Goal: Communication & Community: Ask a question

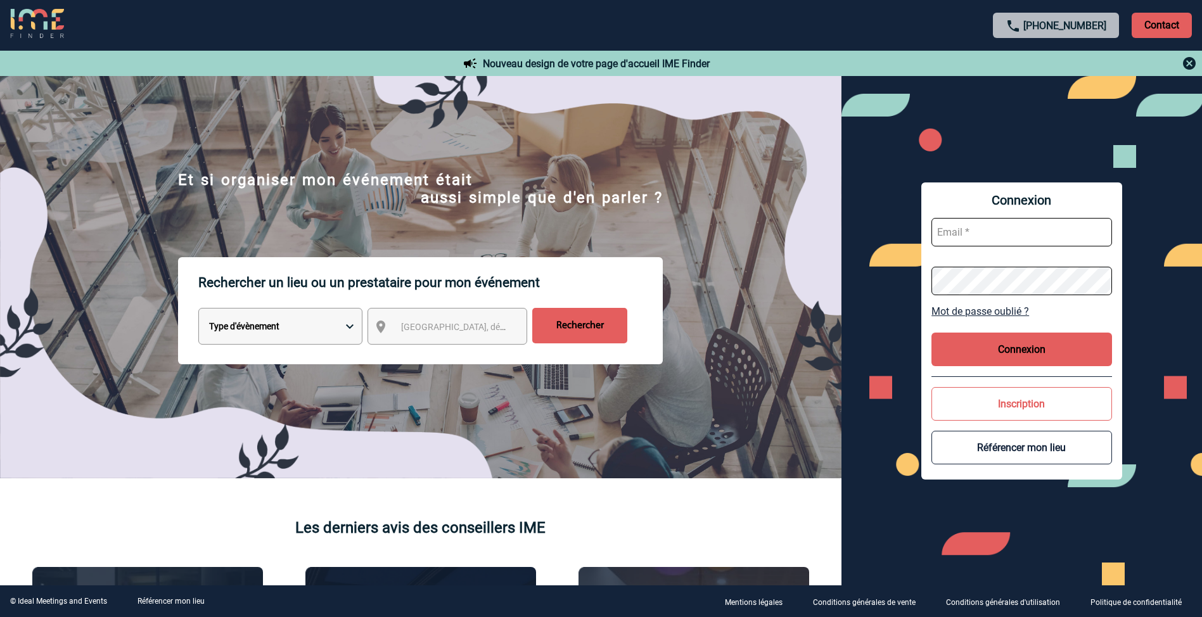
scroll to position [1035, 0]
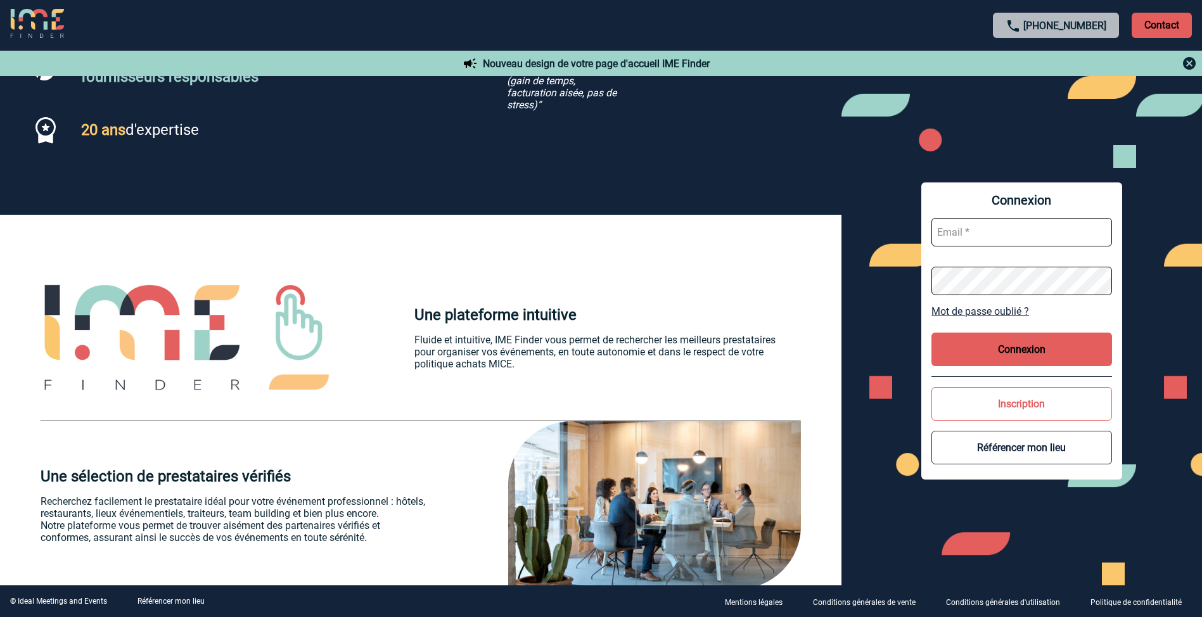
click at [978, 221] on input "text" at bounding box center [1021, 232] width 181 height 29
type input "sophie.audoux@gan.fr"
click at [1017, 345] on button "Connexion" at bounding box center [1021, 350] width 181 height 34
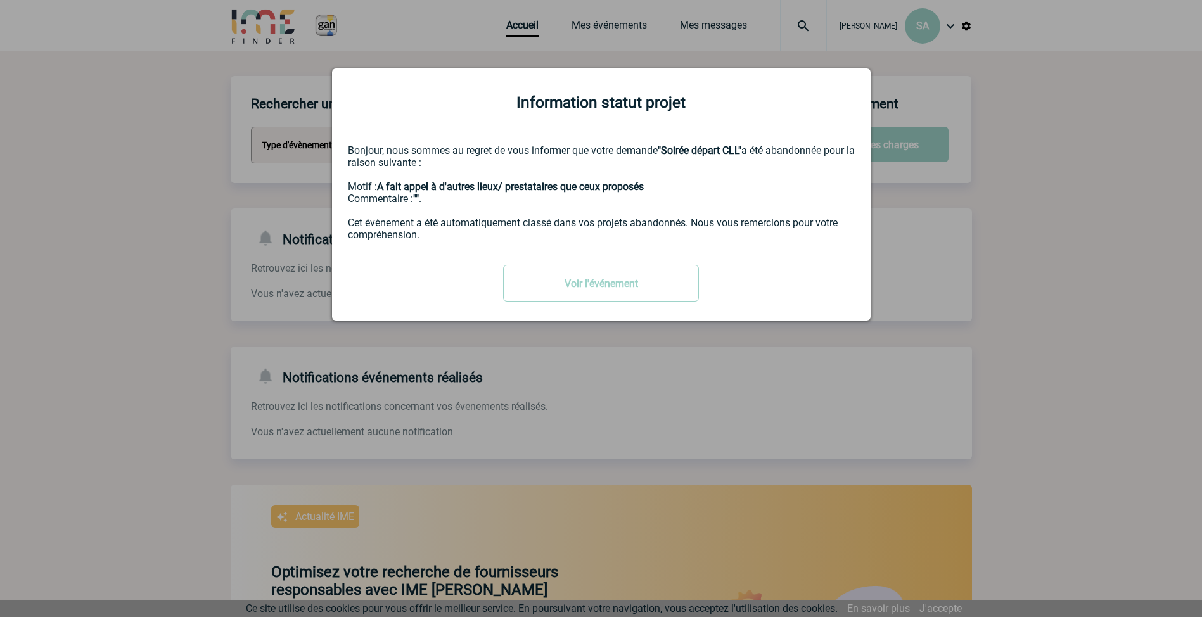
click at [825, 241] on div "Information statut projet Bonjour, nous sommes au regret de vous informer que v…" at bounding box center [601, 194] width 538 height 252
click at [421, 207] on div "Bonjour, nous sommes au regret de vous informer que votre demande "Soirée dépar…" at bounding box center [601, 192] width 507 height 96
click at [408, 230] on div "Bonjour, nous sommes au regret de vous informer que votre demande "Soirée dépar…" at bounding box center [601, 192] width 507 height 96
click at [514, 284] on link "Voir l'événement" at bounding box center [601, 283] width 196 height 37
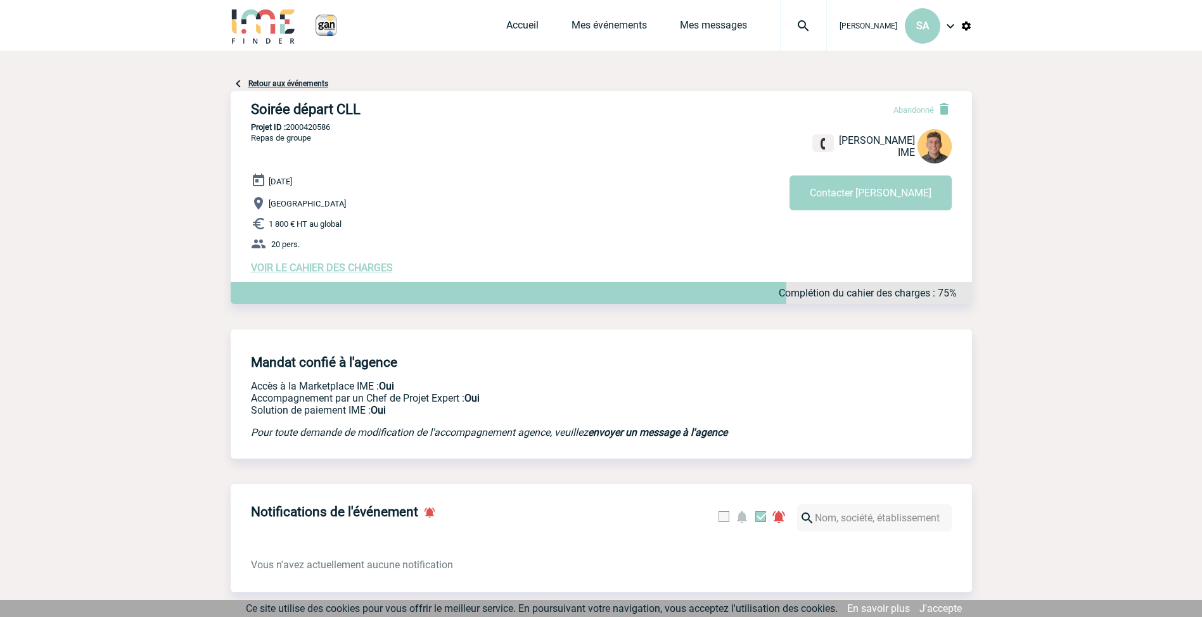
click at [239, 81] on img at bounding box center [238, 83] width 15 height 15
click at [263, 86] on link "Retour aux événements" at bounding box center [288, 83] width 80 height 9
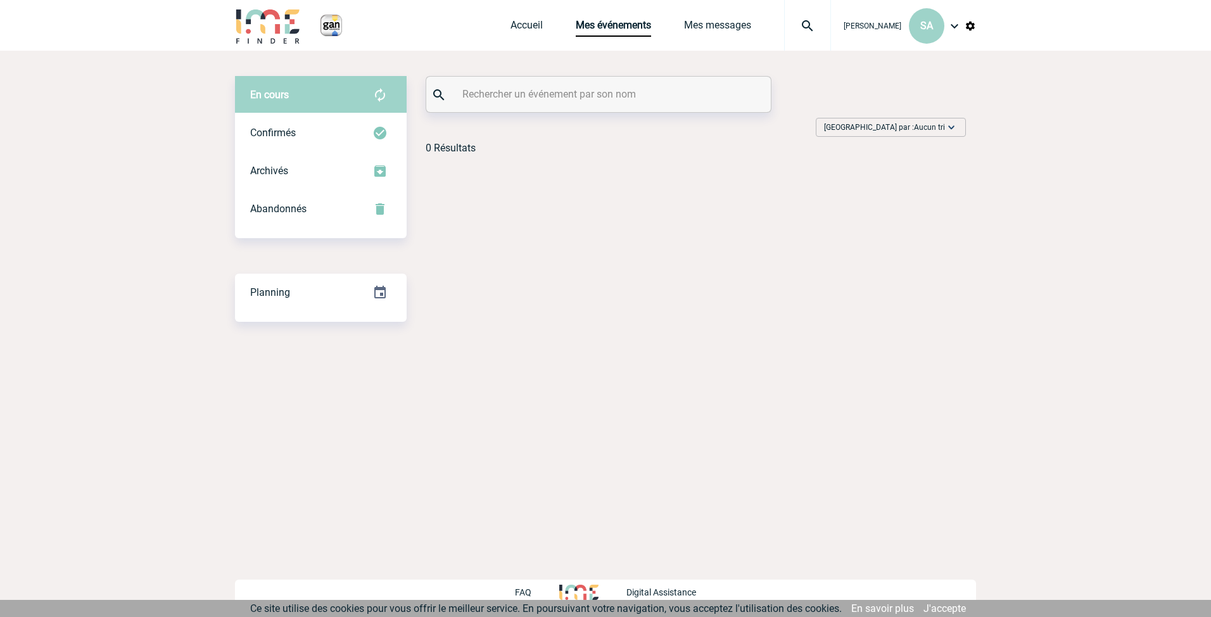
click at [535, 96] on input "text" at bounding box center [600, 94] width 282 height 18
type input "Evènement fin d'année Contrôle Interne"
drag, startPoint x: 685, startPoint y: 96, endPoint x: 419, endPoint y: 91, distance: 265.5
click at [419, 91] on div "En cours En cours Confirmés Archivés Abandonnés En cours Confirmés Archivés Aba…" at bounding box center [605, 120] width 741 height 88
click at [527, 28] on link "Accueil" at bounding box center [527, 28] width 32 height 18
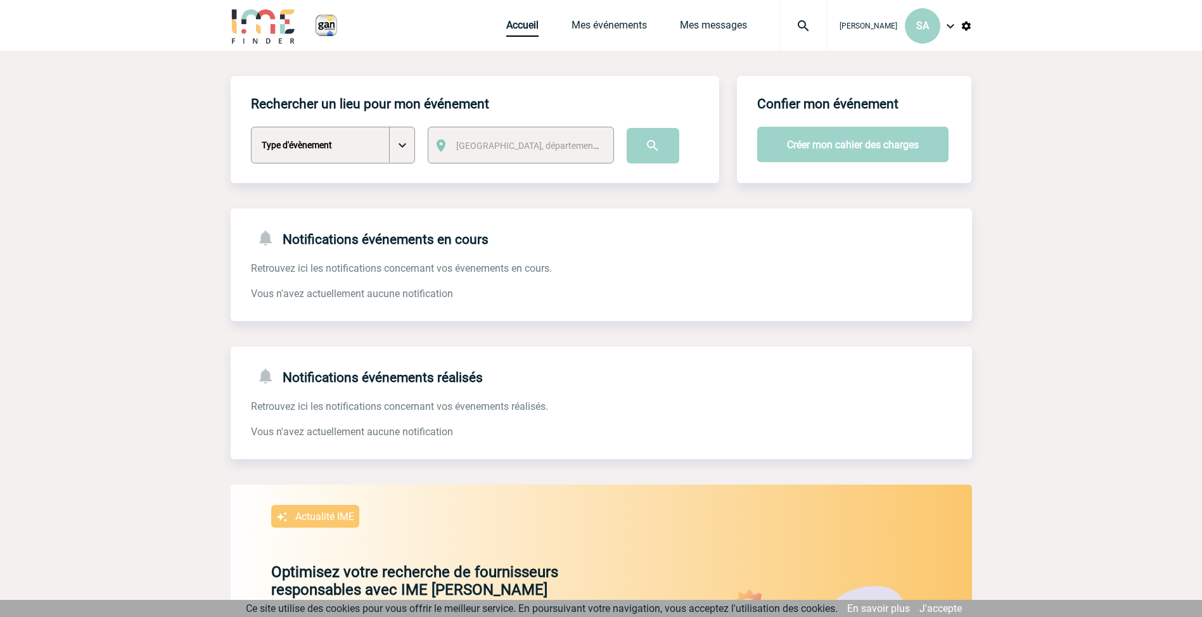
click at [406, 151] on select "Type d'évènement Séminaire avec nuitée Séminaire sans nuitée Repas de groupe Te…" at bounding box center [333, 145] width 164 height 37
select select "4"
click at [251, 127] on select "Type d'évènement Séminaire avec nuitée Séminaire sans nuitée Repas de groupe Te…" at bounding box center [333, 145] width 164 height 37
click at [873, 151] on button "Créer mon cahier des charges" at bounding box center [852, 144] width 191 height 35
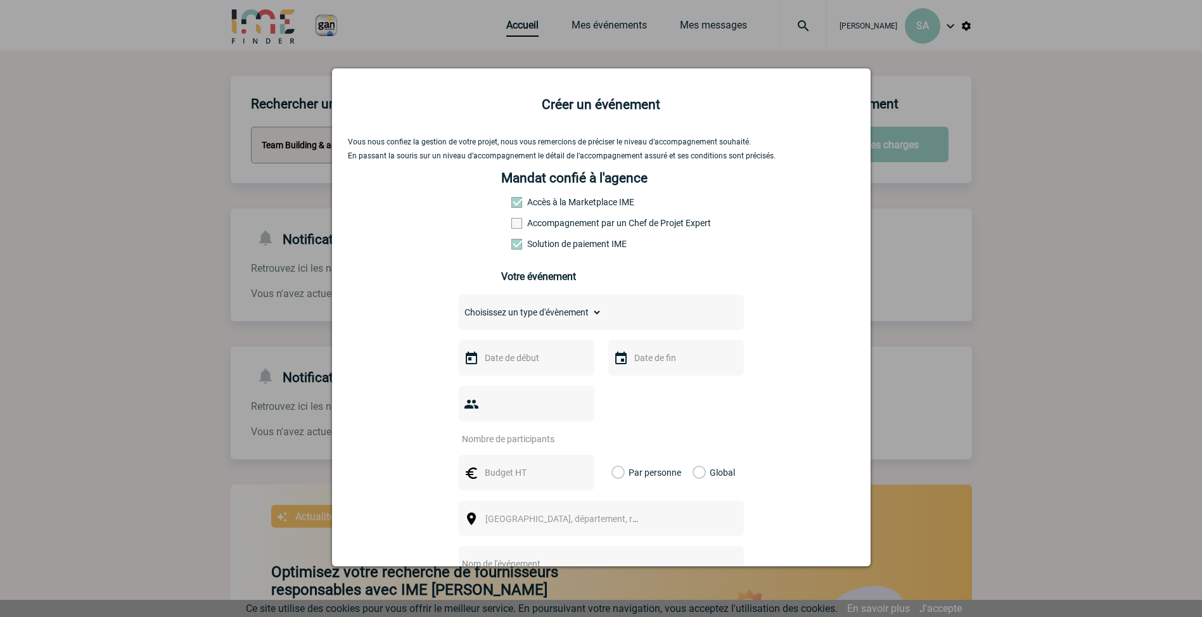
click at [578, 317] on select "Choisissez un type d'évènement Séminaire avec nuitée Séminaire sans nuitée Repa…" at bounding box center [530, 312] width 143 height 18
select select "4"
click at [459, 307] on select "Choisissez un type d'évènement Séminaire avec nuitée Séminaire sans nuitée Repa…" at bounding box center [530, 312] width 143 height 18
click at [516, 364] on input "text" at bounding box center [524, 358] width 87 height 16
click at [644, 384] on span "Suivant" at bounding box center [641, 383] width 10 height 10
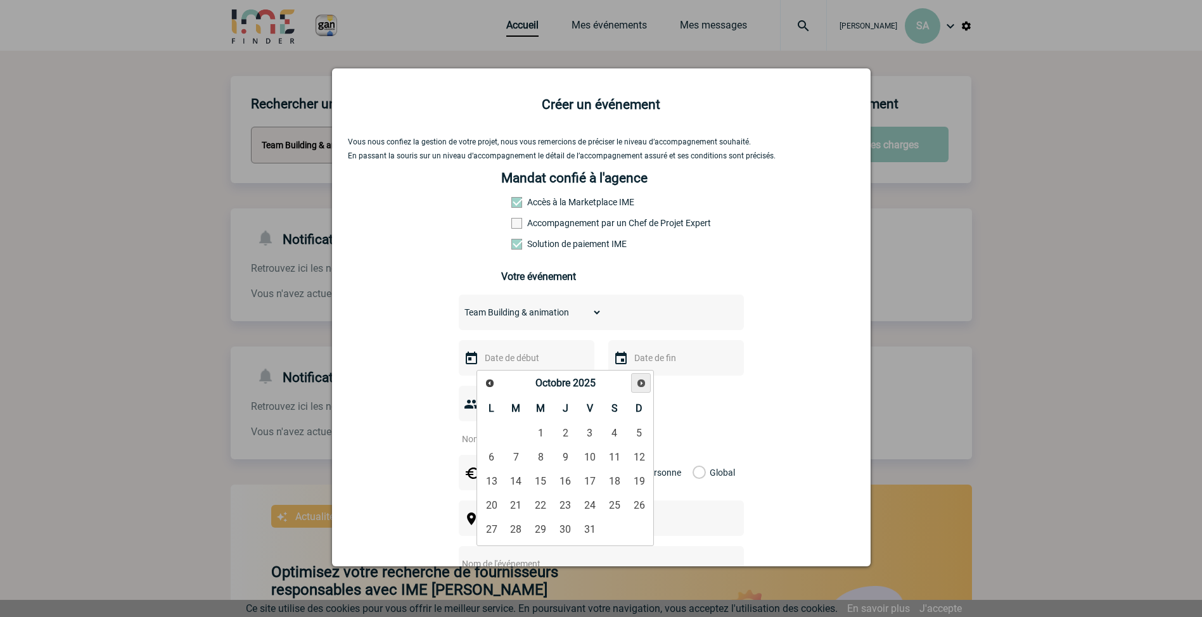
click at [644, 384] on span "Suivant" at bounding box center [641, 383] width 10 height 10
click at [569, 434] on link "4" at bounding box center [565, 433] width 23 height 23
type input "04-12-2025"
click at [670, 365] on input "text" at bounding box center [674, 358] width 87 height 16
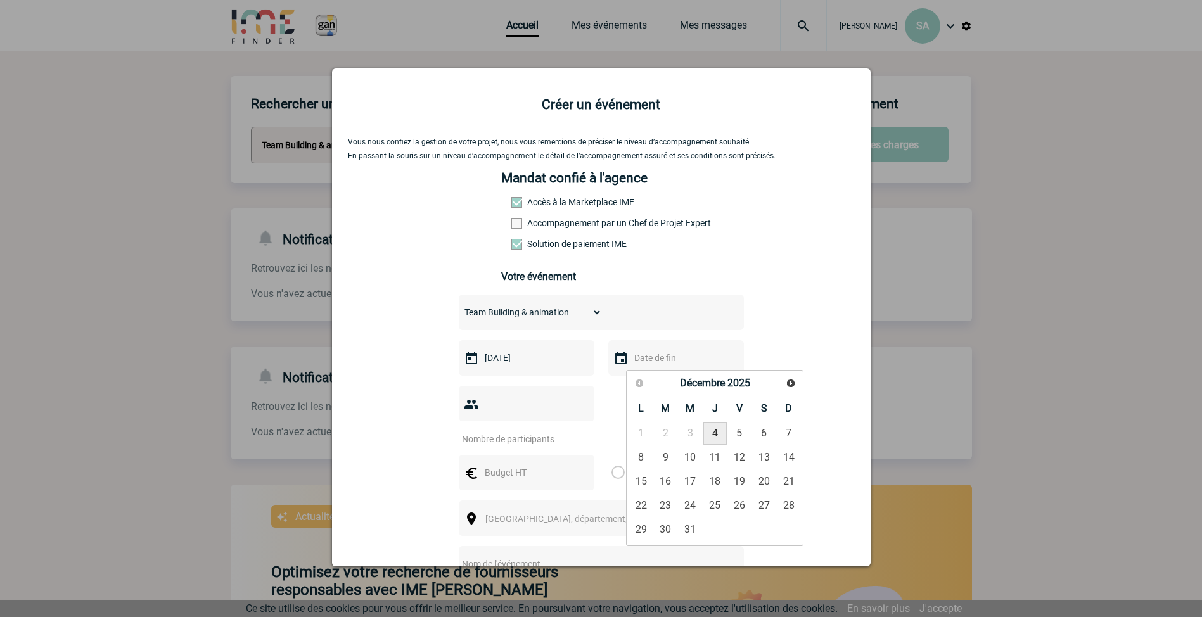
click at [716, 431] on link "4" at bounding box center [714, 433] width 23 height 23
type input "04-12-2025"
click at [563, 431] on input "number" at bounding box center [518, 439] width 119 height 16
type input "23"
click at [527, 464] on input "text" at bounding box center [524, 472] width 87 height 16
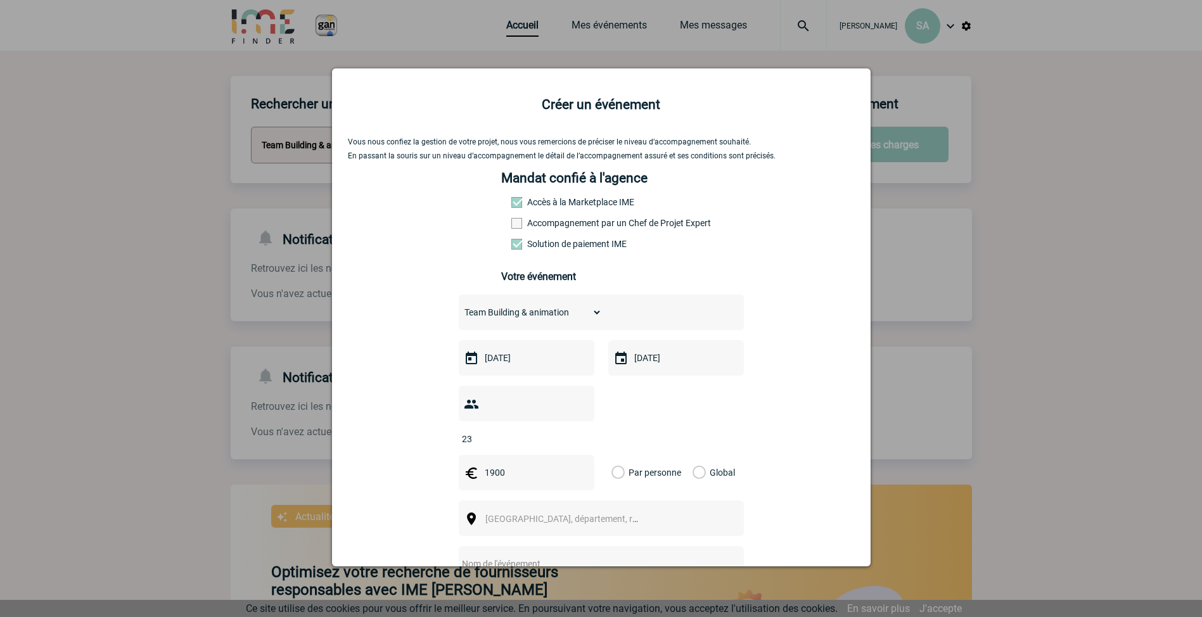
type input "1900"
click at [701, 455] on div "Global" at bounding box center [712, 472] width 42 height 35
click at [697, 455] on label "Global" at bounding box center [696, 472] width 8 height 35
click at [0, 0] on input "Global" at bounding box center [0, 0] width 0 height 0
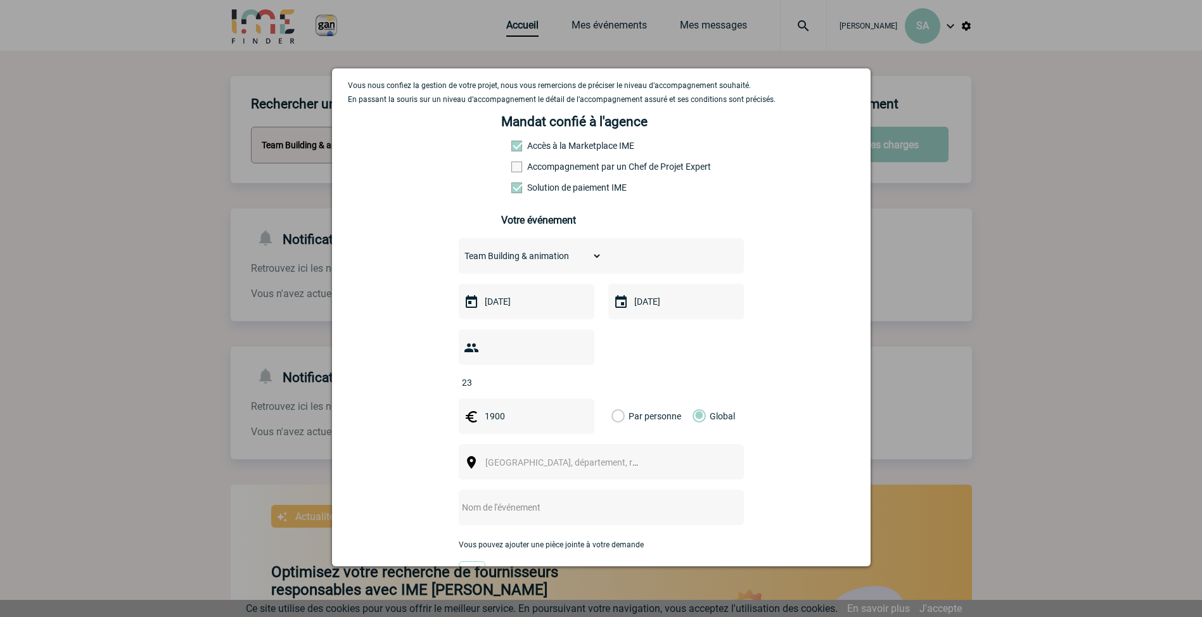
scroll to position [127, 0]
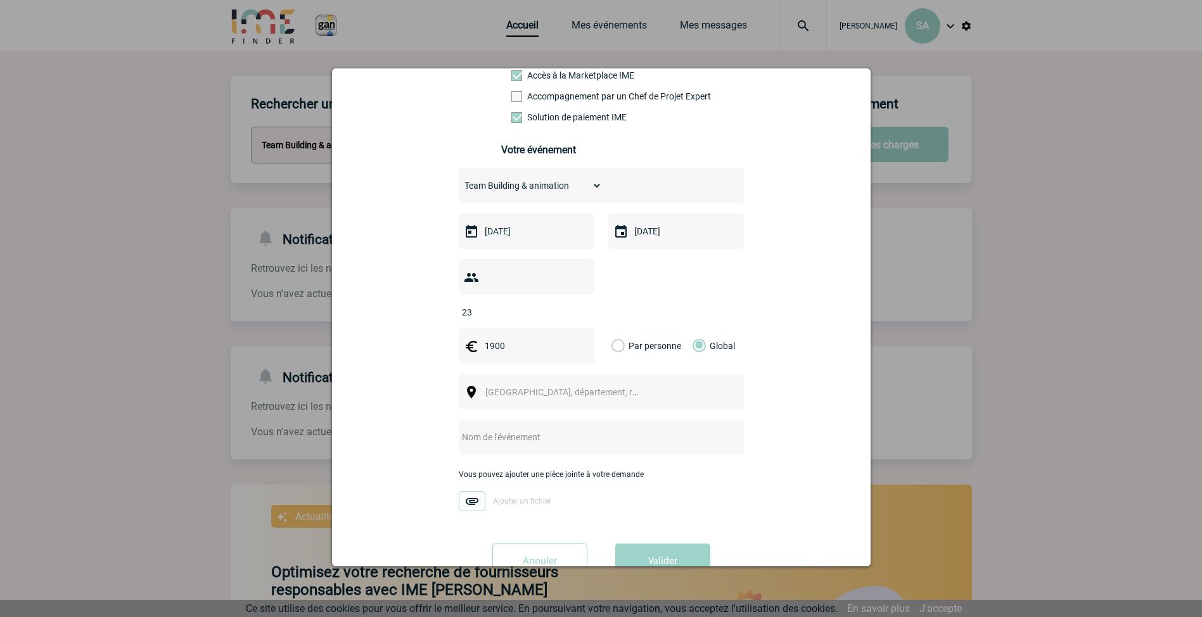
click at [505, 429] on input "text" at bounding box center [584, 437] width 251 height 16
paste input "Evènement fin d'année Contrôle Interne"
drag, startPoint x: 499, startPoint y: 414, endPoint x: 408, endPoint y: 410, distance: 91.3
click at [408, 410] on div "Vous nous confiez la gestion de votre projet, nous vous remercions de préciser …" at bounding box center [601, 300] width 507 height 578
type input "Animation fin d'année Contrôle Interne"
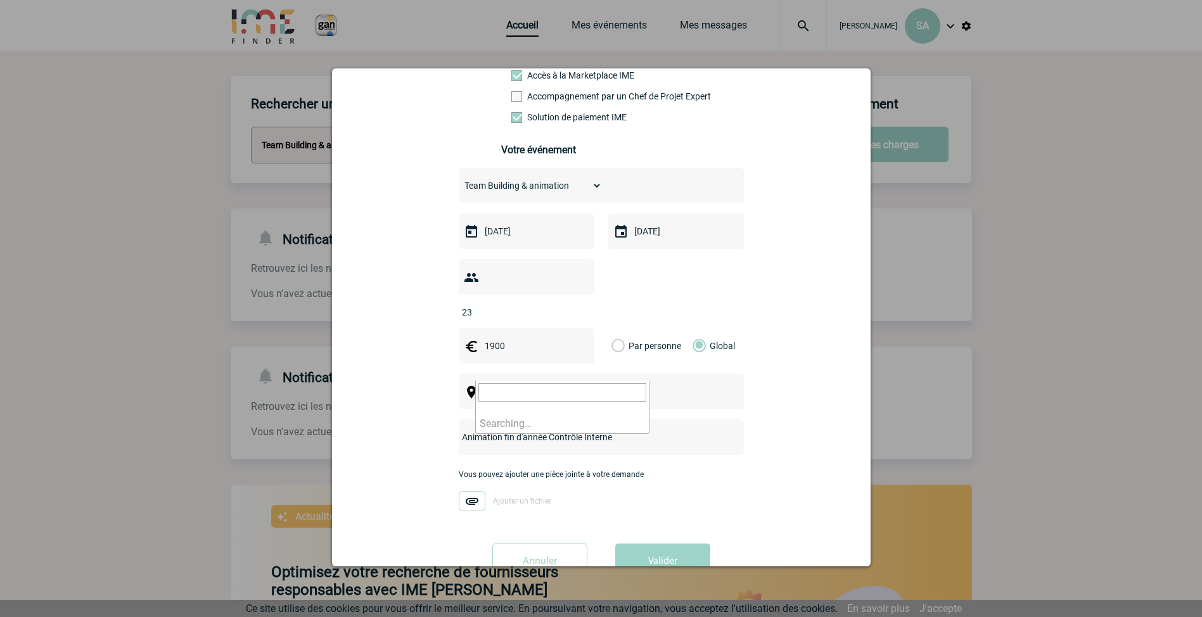
click at [537, 387] on span "Ville, département, région..." at bounding box center [573, 392] width 176 height 10
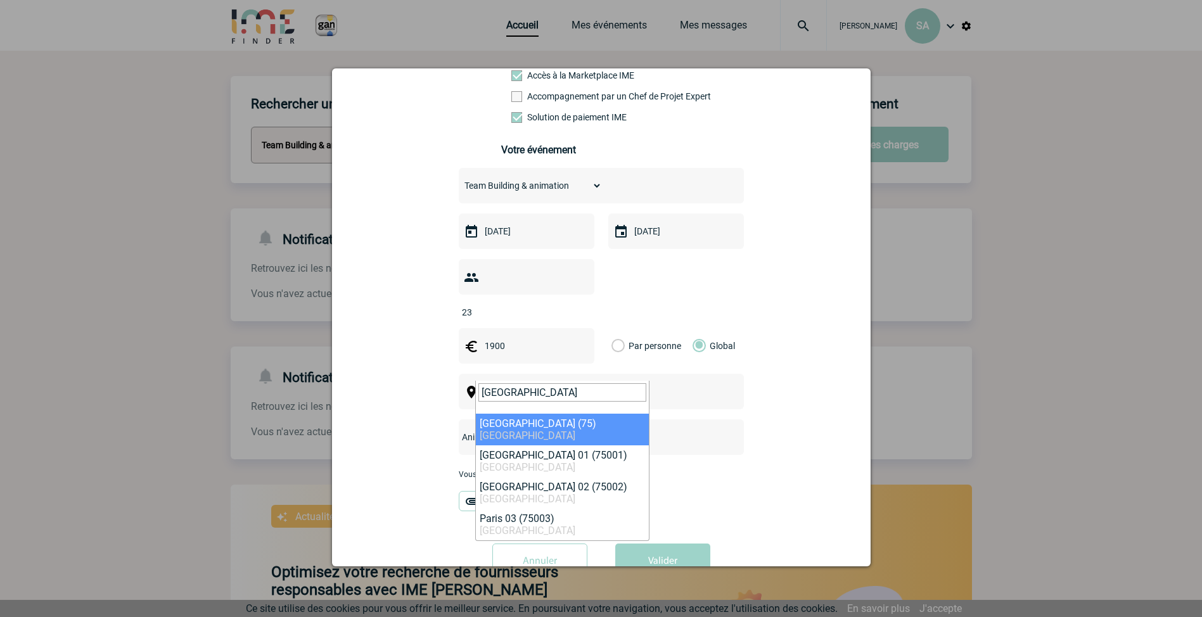
type input "paris"
select select "3"
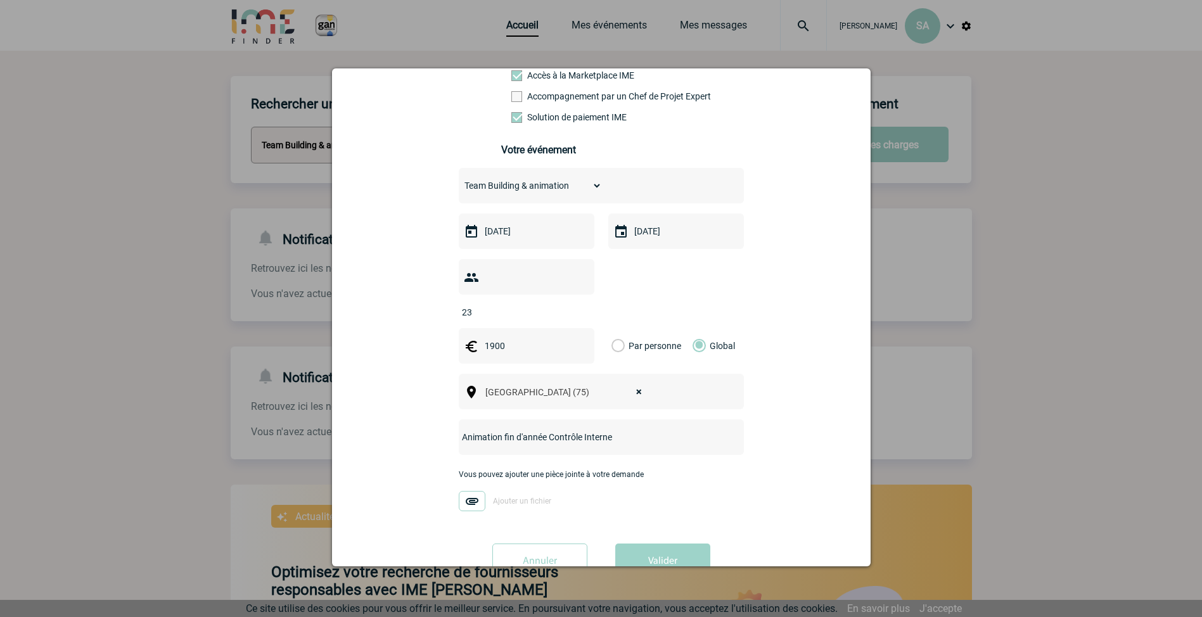
click at [509, 497] on span "Ajouter un fichier" at bounding box center [522, 501] width 58 height 9
click at [0, 0] on input "Ajouter un fichier" at bounding box center [0, 0] width 0 height 0
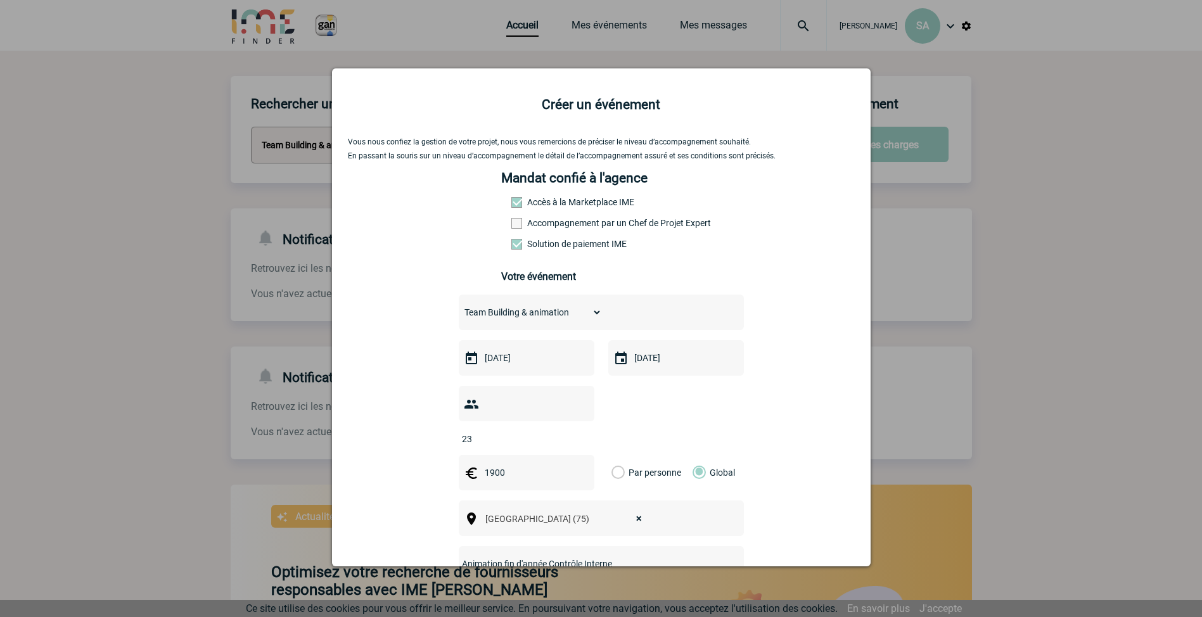
click at [590, 319] on select "Choisissez un type d'évènement Séminaire avec nuitée Séminaire sans nuitée Repa…" at bounding box center [530, 312] width 143 height 18
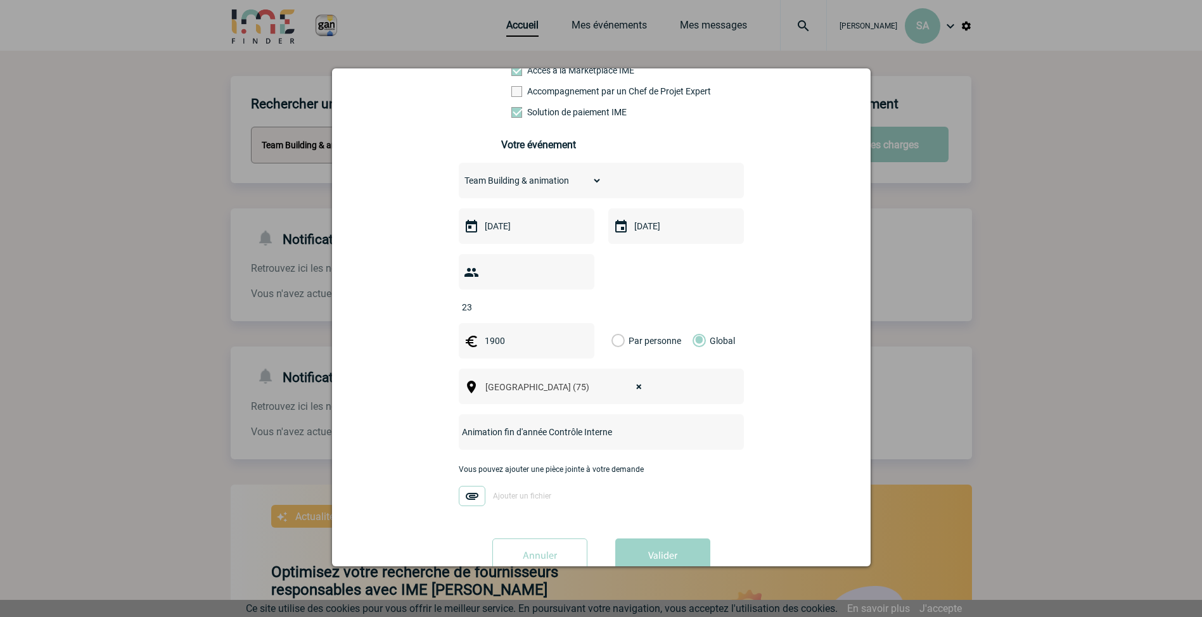
scroll to position [148, 0]
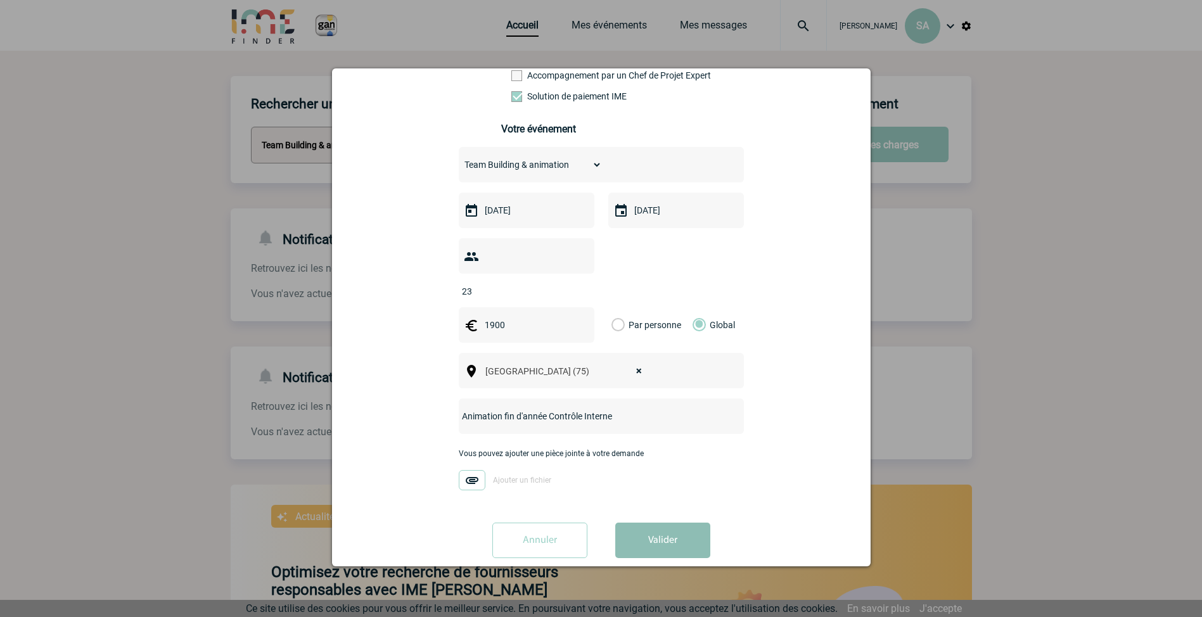
click at [652, 523] on button "Valider" at bounding box center [662, 540] width 95 height 35
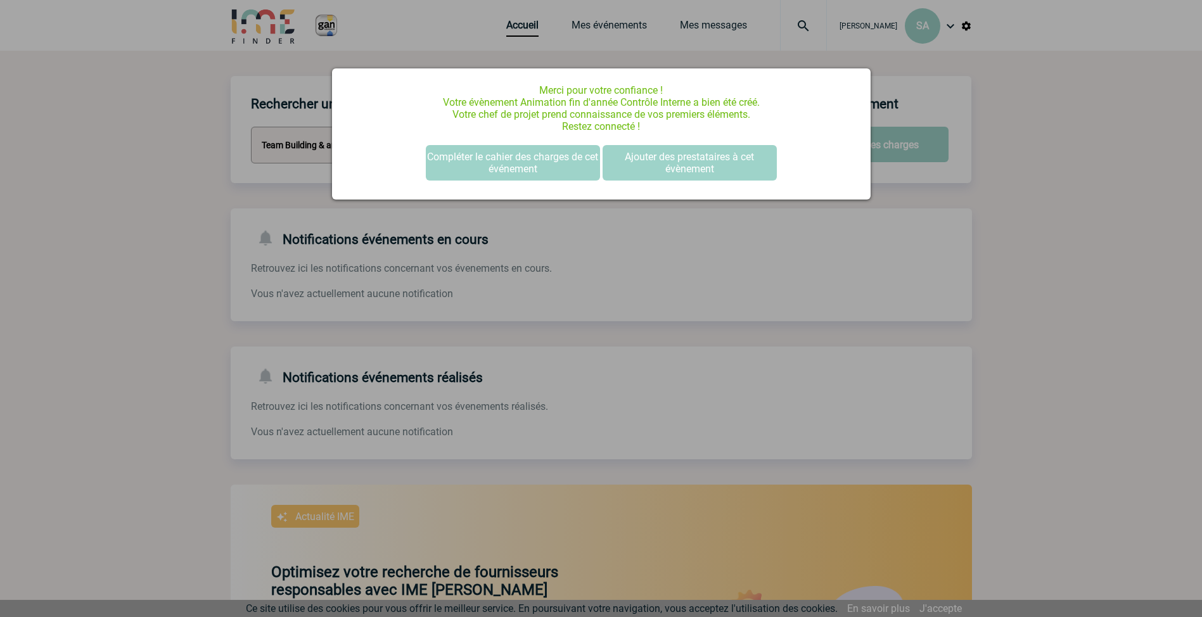
scroll to position [0, 0]
click at [538, 158] on button "Compléter le cahier des charges de cet événement" at bounding box center [513, 162] width 174 height 35
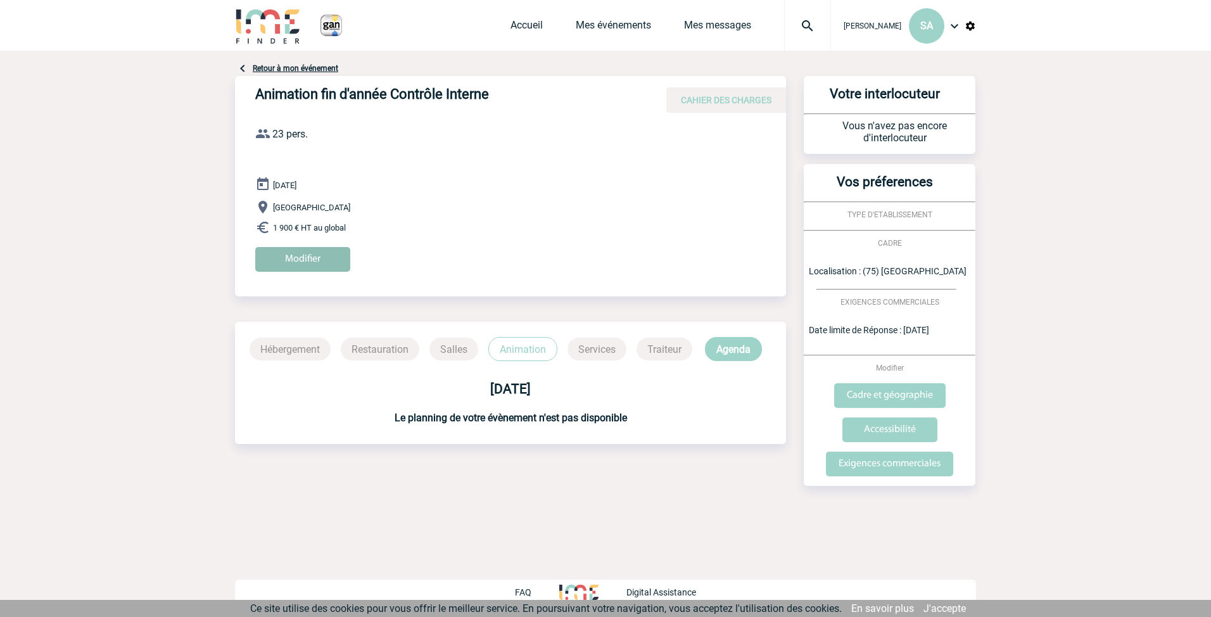
click at [296, 253] on input "Modifier" at bounding box center [302, 259] width 95 height 25
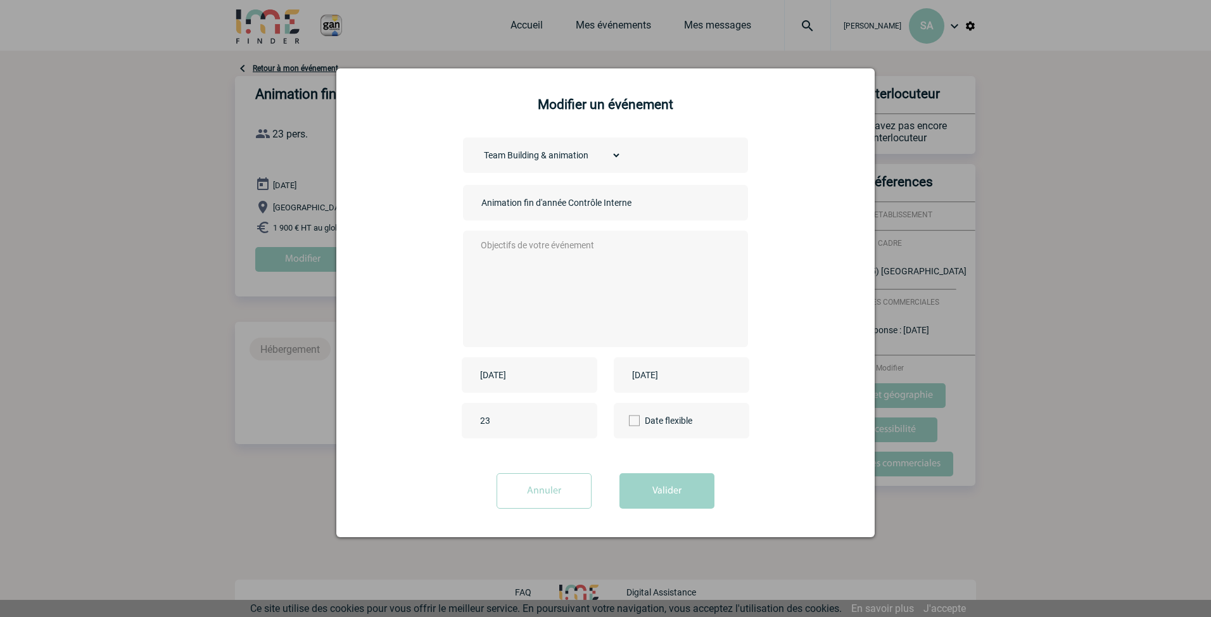
click at [519, 262] on textarea at bounding box center [603, 287] width 250 height 101
click at [510, 253] on textarea at bounding box center [603, 287] width 250 height 101
paste textarea "• Date : jeudi 4 décembre après-midi • Heure : idéalement en milieu ou fin d’ap…"
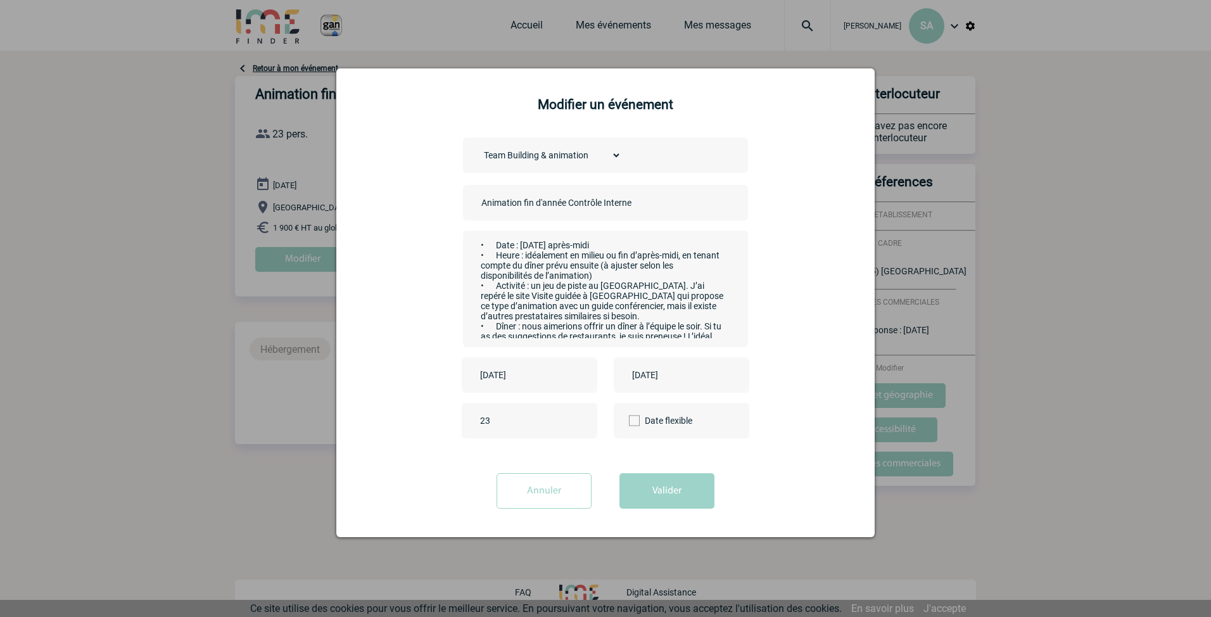
click at [599, 276] on textarea "• Date : jeudi 4 décembre après-midi • Heure : idéalement en milieu ou fin d’ap…" at bounding box center [603, 287] width 250 height 101
drag, startPoint x: 644, startPoint y: 322, endPoint x: 680, endPoint y: 288, distance: 49.7
click at [675, 290] on textarea "• Date : jeudi 4 décembre après-midi • Heure : idéalement en milieu ou fin d’ap…" at bounding box center [603, 287] width 250 height 101
drag, startPoint x: 707, startPoint y: 309, endPoint x: 469, endPoint y: 314, distance: 237.6
click at [469, 314] on div "• Date : jeudi 4 décembre après-midi • Heure : idéalement en milieu ou fin d’ap…" at bounding box center [605, 289] width 285 height 117
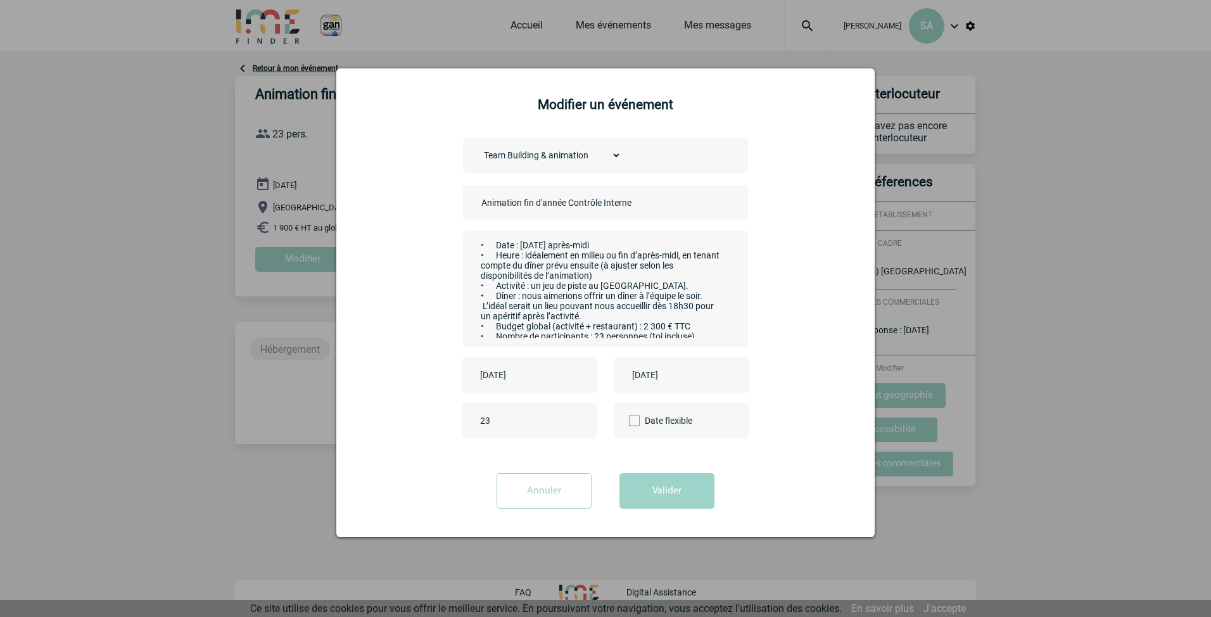
scroll to position [23, 0]
drag, startPoint x: 701, startPoint y: 319, endPoint x: 661, endPoint y: 321, distance: 40.0
click at [661, 321] on textarea "• Date : jeudi 4 décembre après-midi • Heure : idéalement en milieu ou fin d’ap…" at bounding box center [603, 287] width 250 height 101
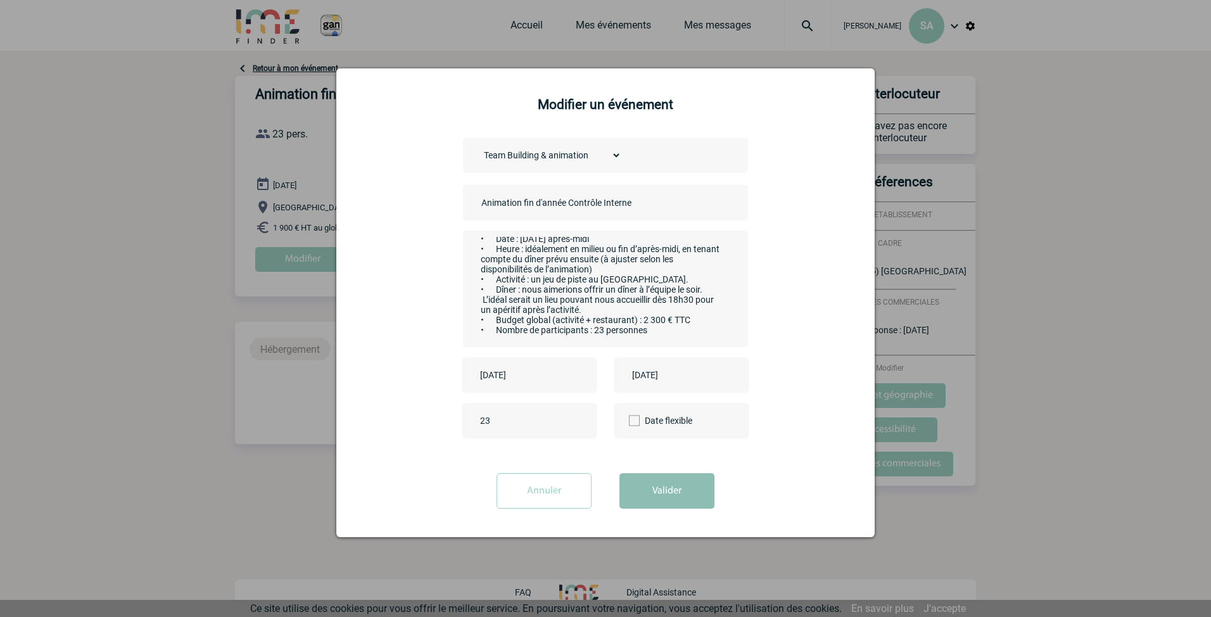
type textarea "• Date : jeudi 4 décembre après-midi • Heure : idéalement en milieu ou fin d’ap…"
click at [665, 483] on button "Valider" at bounding box center [667, 490] width 95 height 35
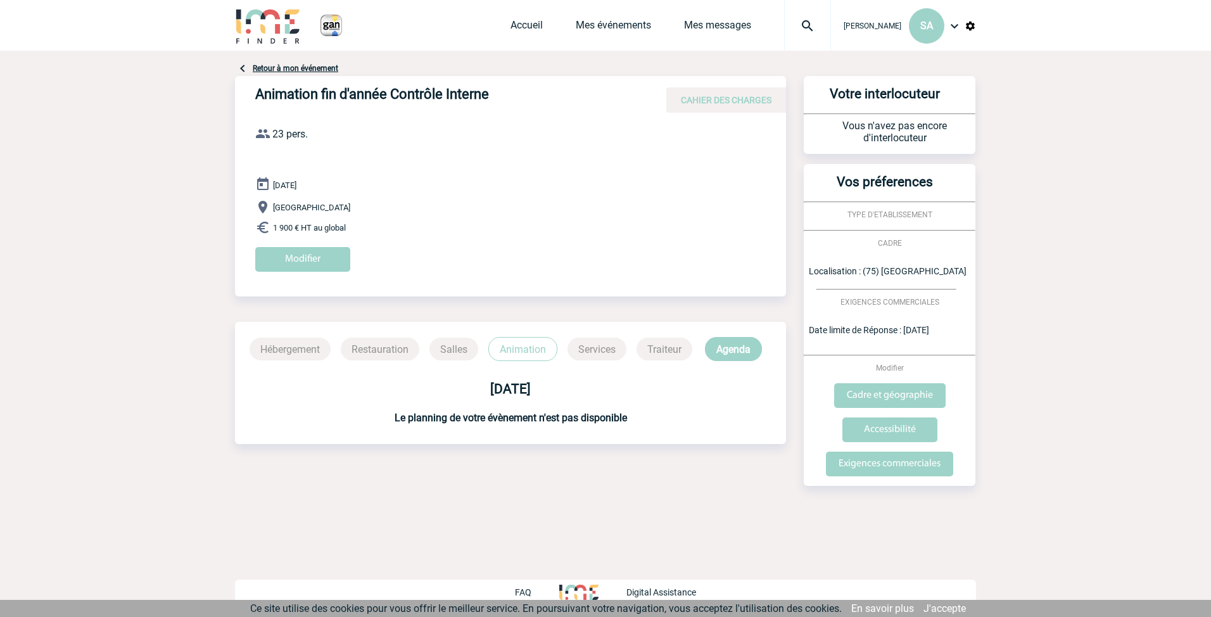
click at [357, 347] on p "Restauration" at bounding box center [380, 349] width 79 height 23
click at [741, 350] on p "Agenda" at bounding box center [733, 349] width 57 height 24
click at [306, 68] on link "Retour à mon événement" at bounding box center [296, 68] width 86 height 9
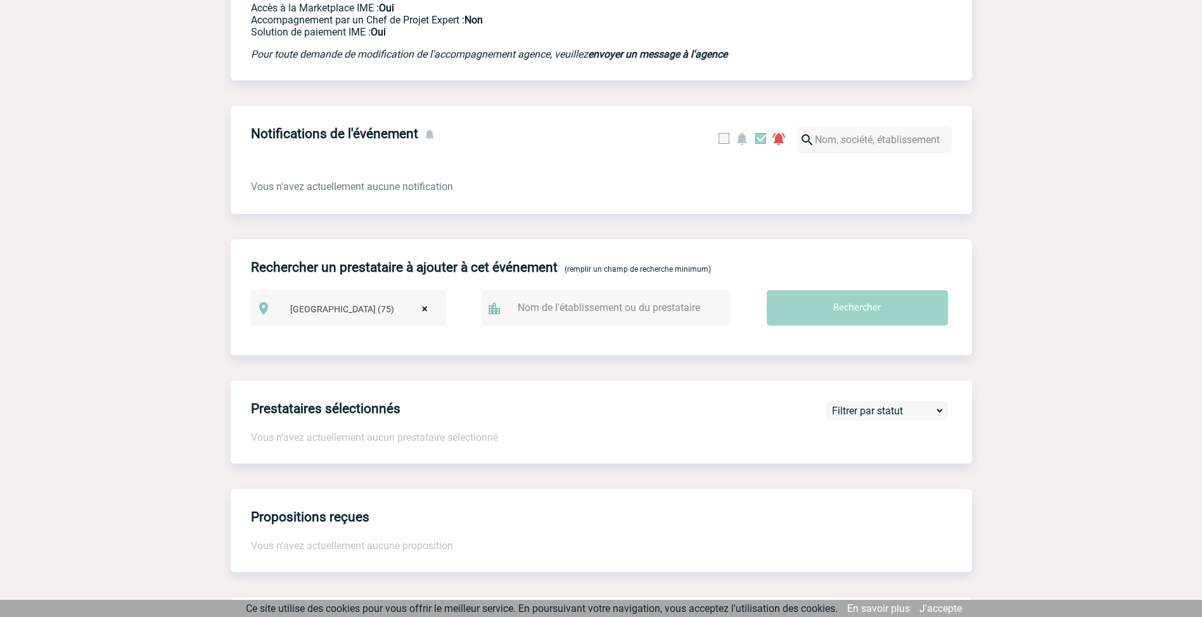
scroll to position [380, 0]
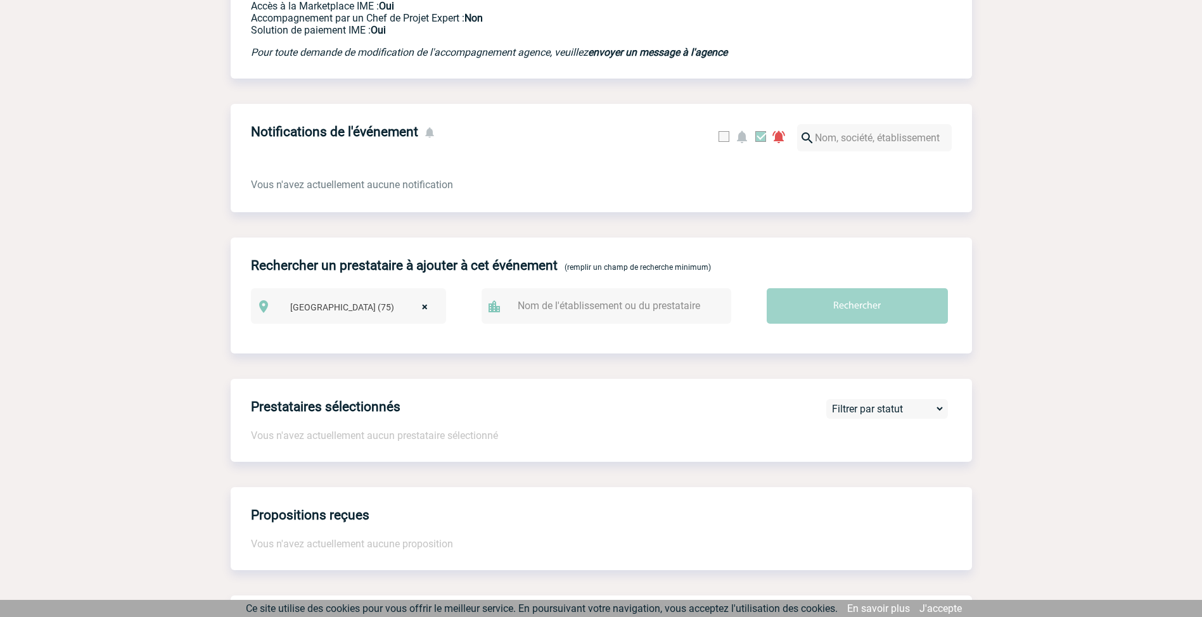
click at [628, 312] on input "text" at bounding box center [612, 305] width 196 height 18
click at [534, 304] on input "text" at bounding box center [612, 305] width 196 height 18
click at [471, 351] on div "Rechercher un prestataire à ajouter à cet événement (remplir un champ de recher…" at bounding box center [601, 296] width 741 height 116
click at [608, 309] on input "text" at bounding box center [612, 305] width 196 height 18
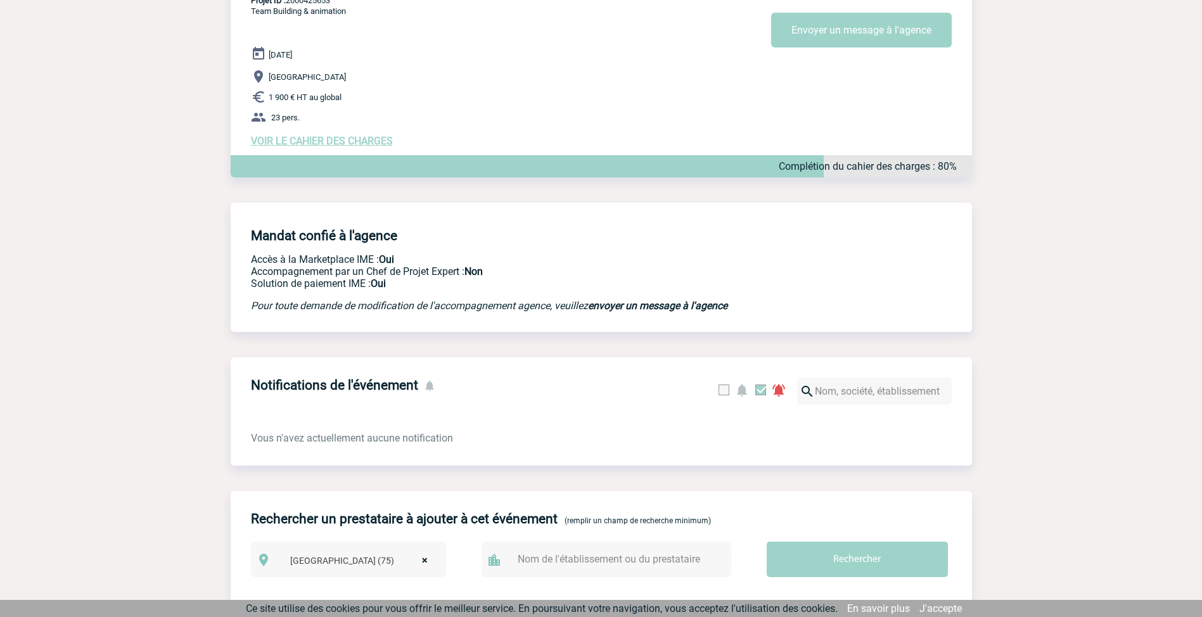
scroll to position [190, 0]
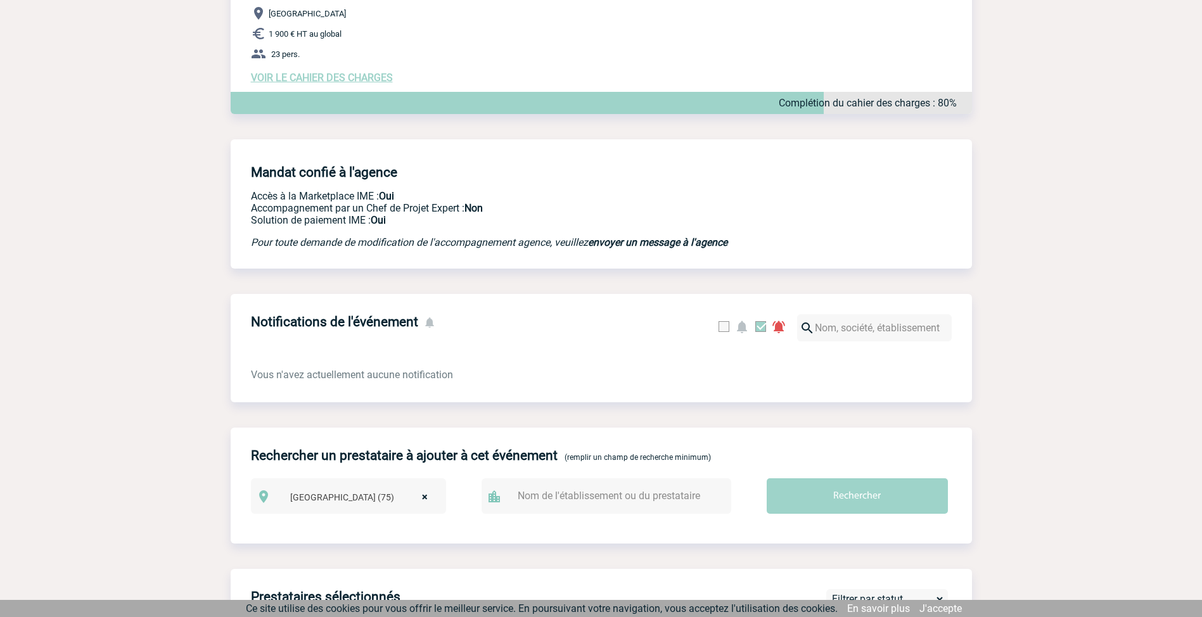
click at [844, 336] on input "text" at bounding box center [874, 327] width 155 height 27
type input "Gan Assurances"
click at [815, 365] on div "Vous n'avez actuellement aucune notification" at bounding box center [601, 369] width 741 height 25
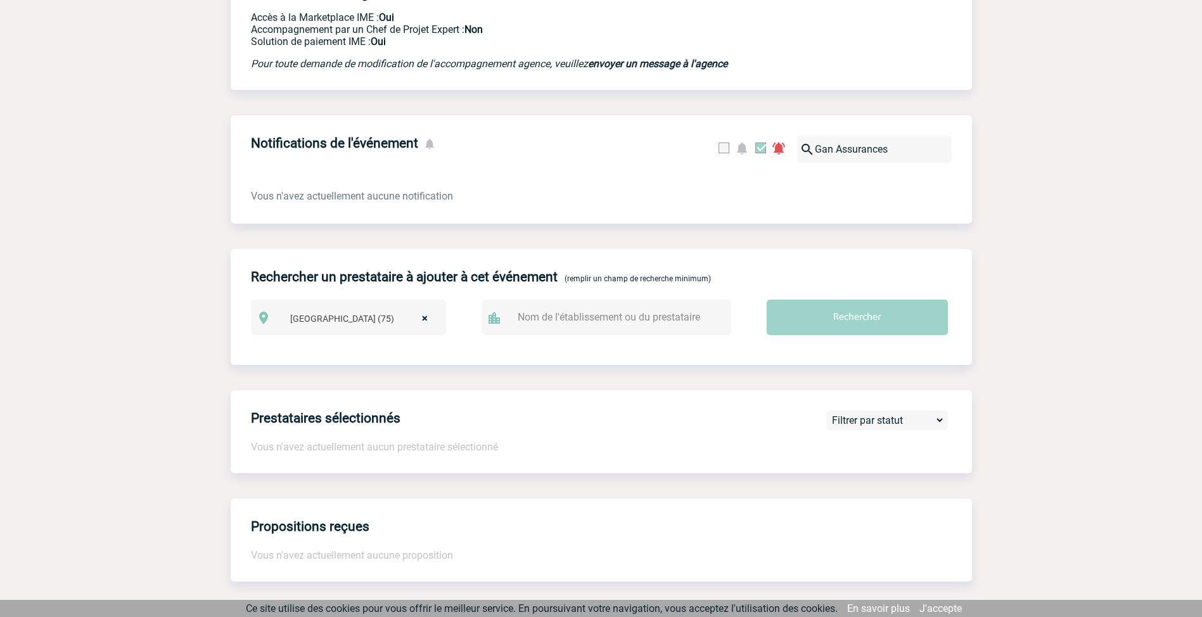
scroll to position [367, 0]
click at [590, 322] on input "text" at bounding box center [612, 318] width 196 height 18
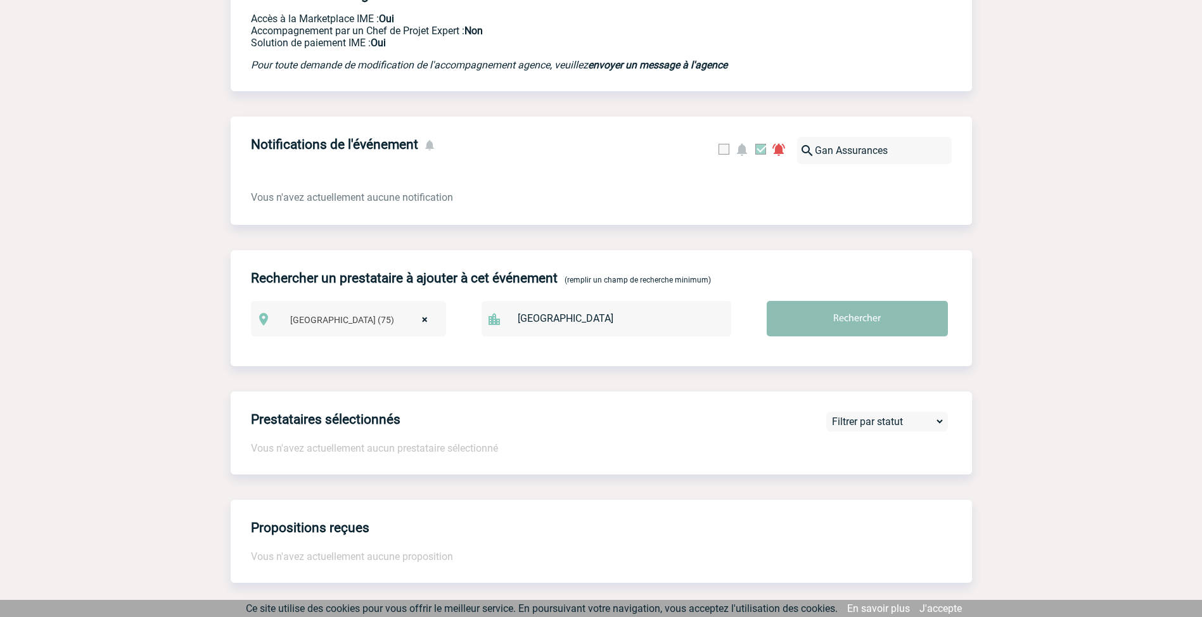
type input "[GEOGRAPHIC_DATA]"
click at [818, 328] on input "Rechercher" at bounding box center [857, 318] width 181 height 35
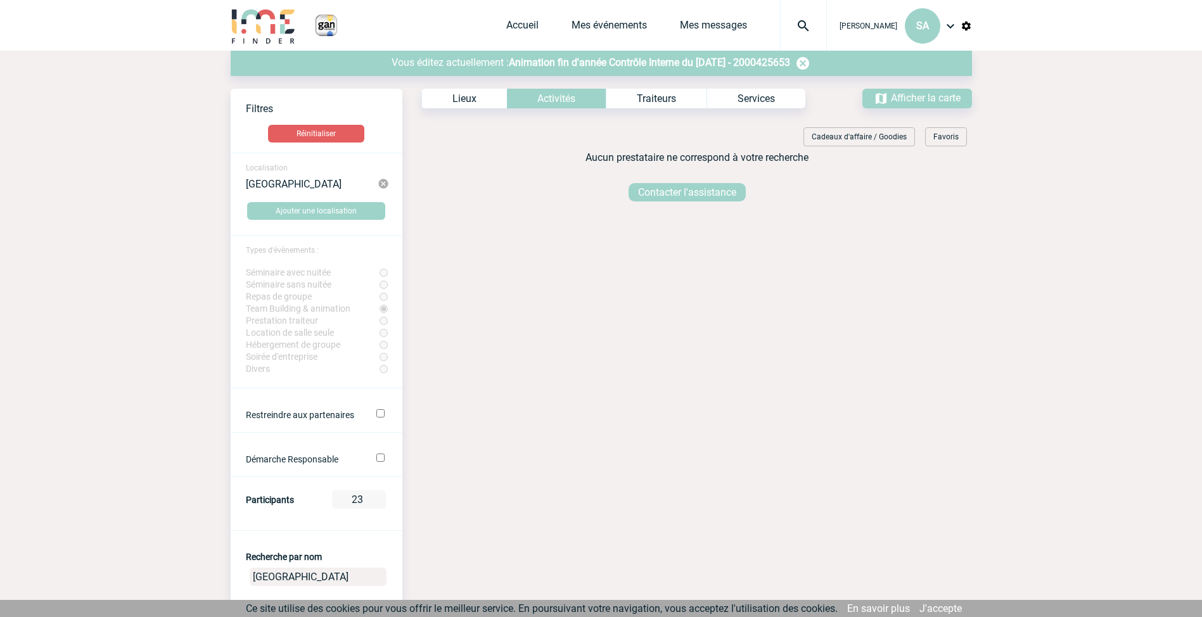
click at [381, 358] on form "Localisation [GEOGRAPHIC_DATA] Ajouter une localisation Types d'évènements : Sé…" at bounding box center [317, 524] width 172 height 742
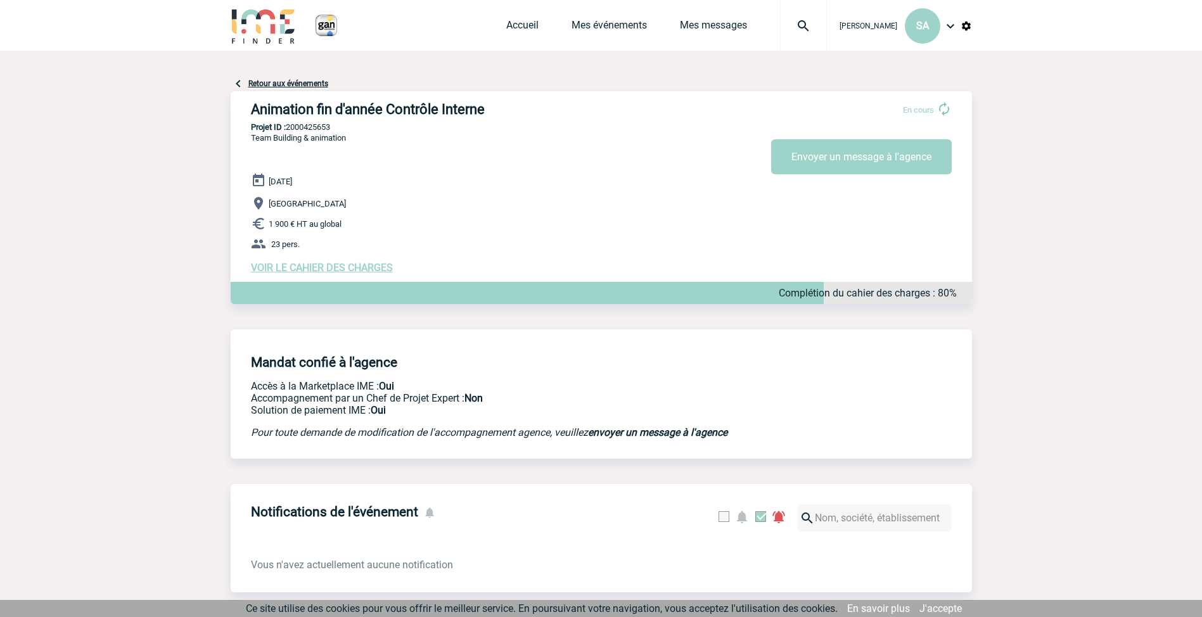
click at [307, 270] on span "VOIR LE CAHIER DES CHARGES" at bounding box center [322, 268] width 142 height 12
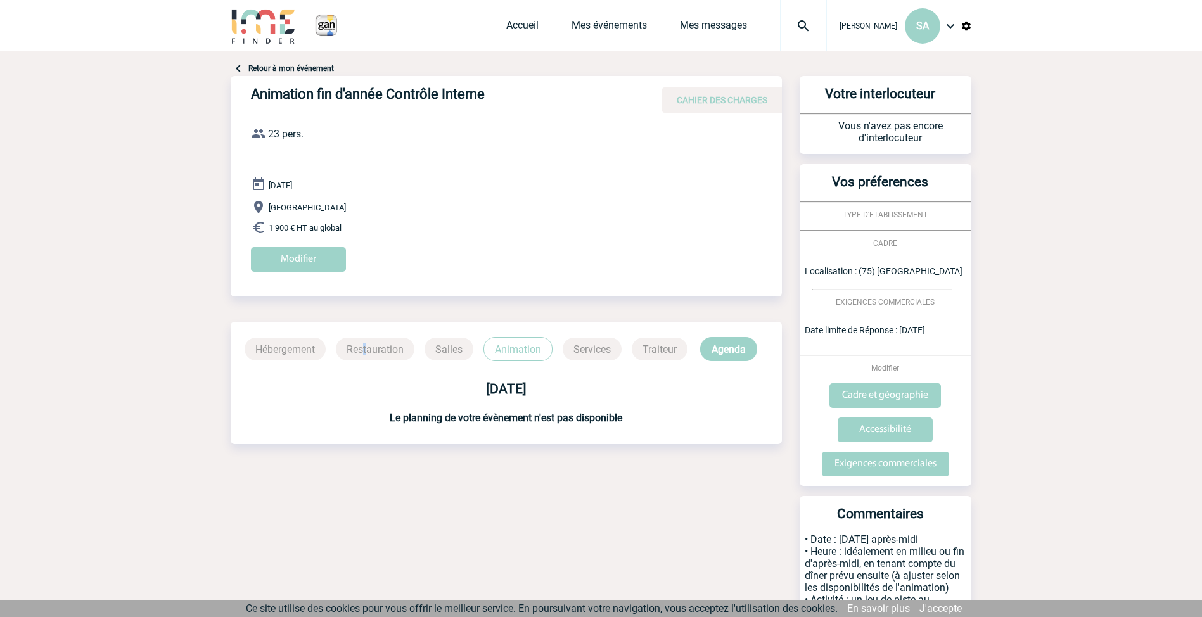
click at [367, 350] on p "Restauration" at bounding box center [375, 349] width 79 height 23
click at [315, 255] on input "Modifier" at bounding box center [298, 259] width 95 height 25
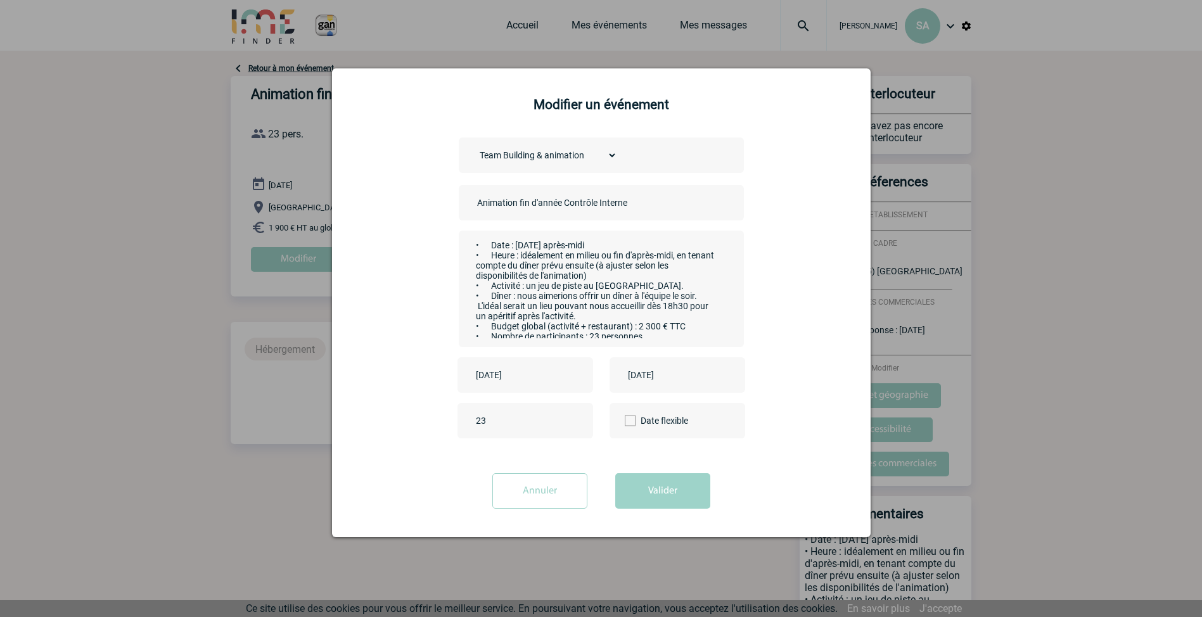
click at [566, 495] on input "Annuler" at bounding box center [539, 490] width 95 height 35
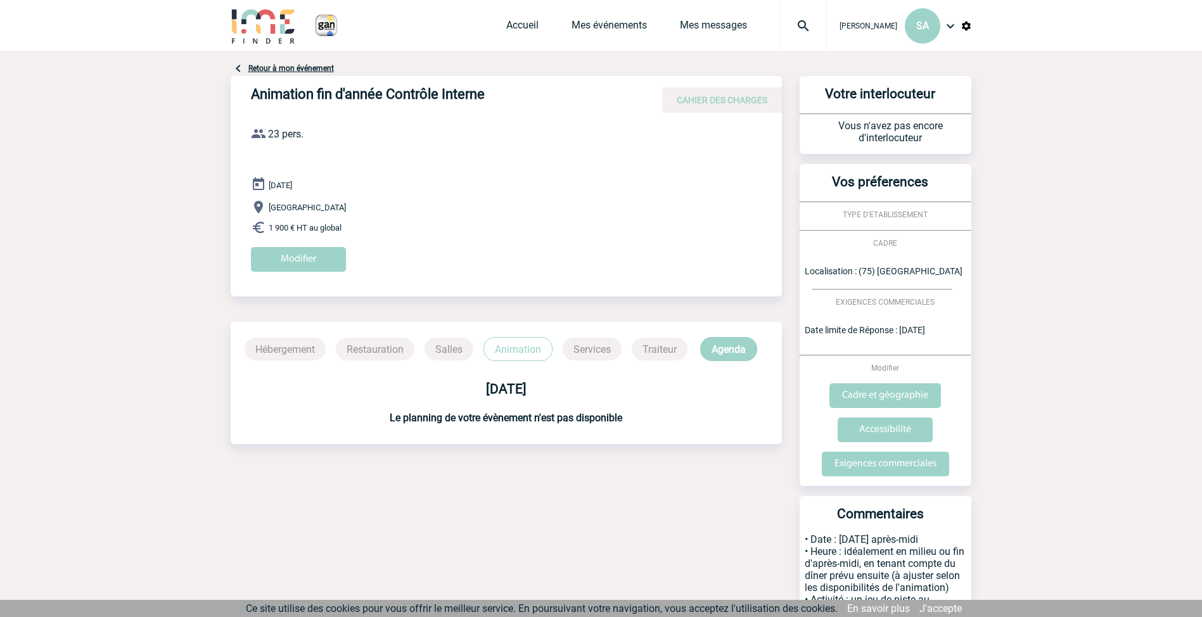
click at [610, 350] on p "Services" at bounding box center [592, 349] width 59 height 23
click at [732, 350] on p "Agenda" at bounding box center [728, 349] width 57 height 24
click at [737, 350] on p "Agenda" at bounding box center [728, 349] width 57 height 24
click at [282, 72] on link "Retour à mon événement" at bounding box center [291, 68] width 86 height 9
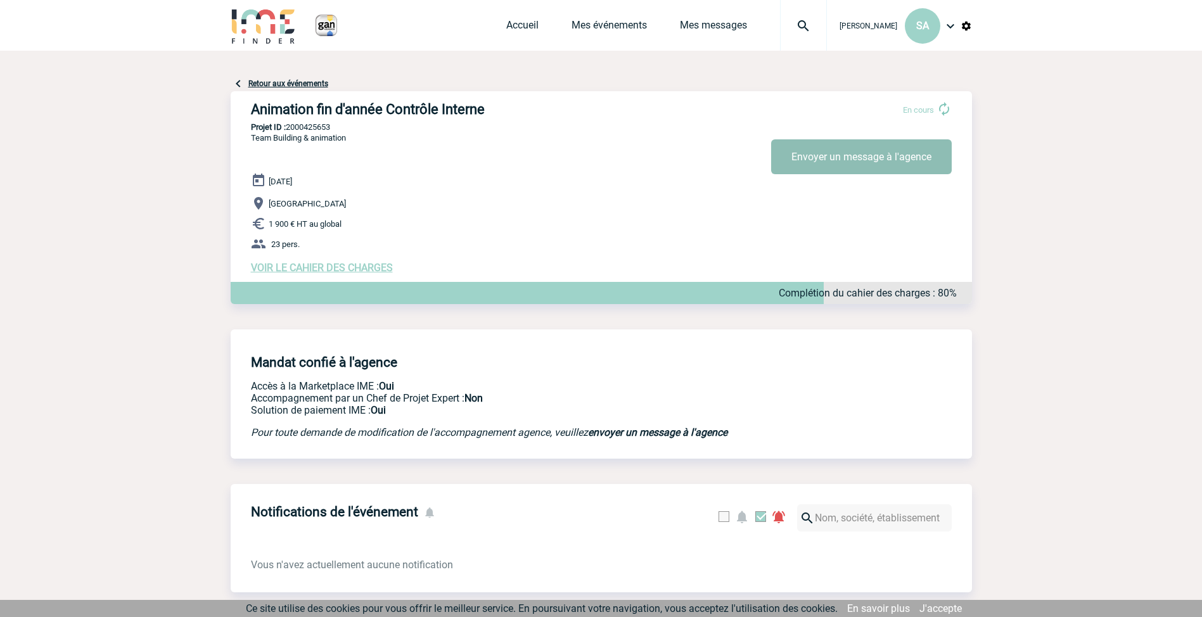
click at [855, 159] on button "Envoyer un message à l'agence" at bounding box center [861, 156] width 181 height 35
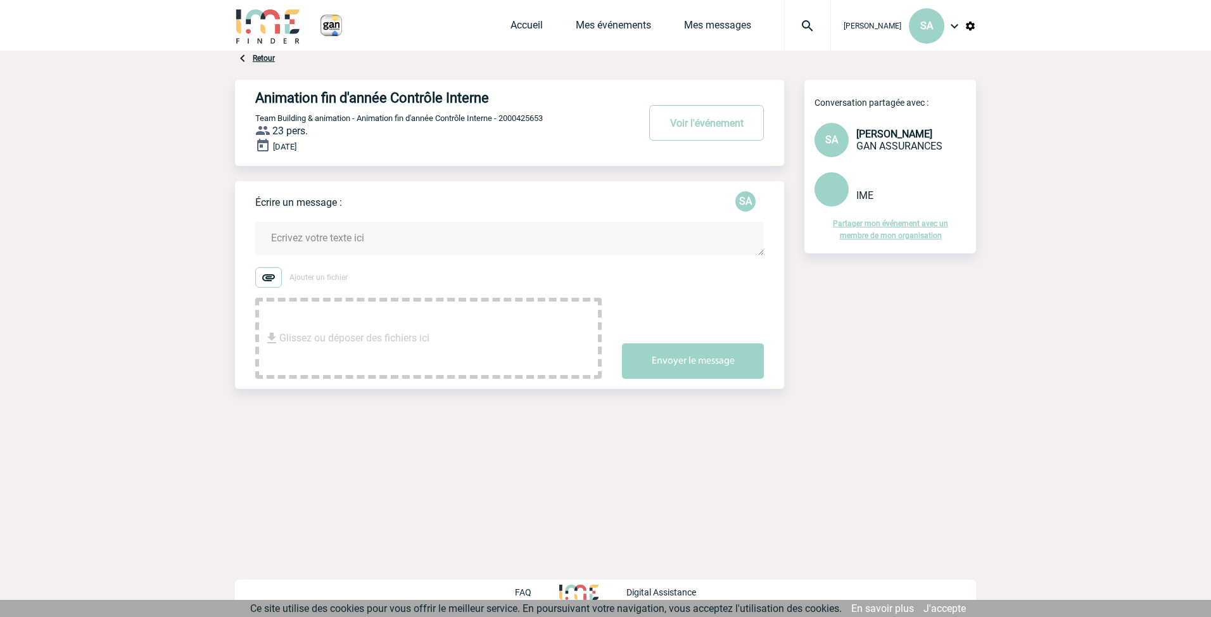
click at [315, 241] on textarea at bounding box center [509, 239] width 509 height 34
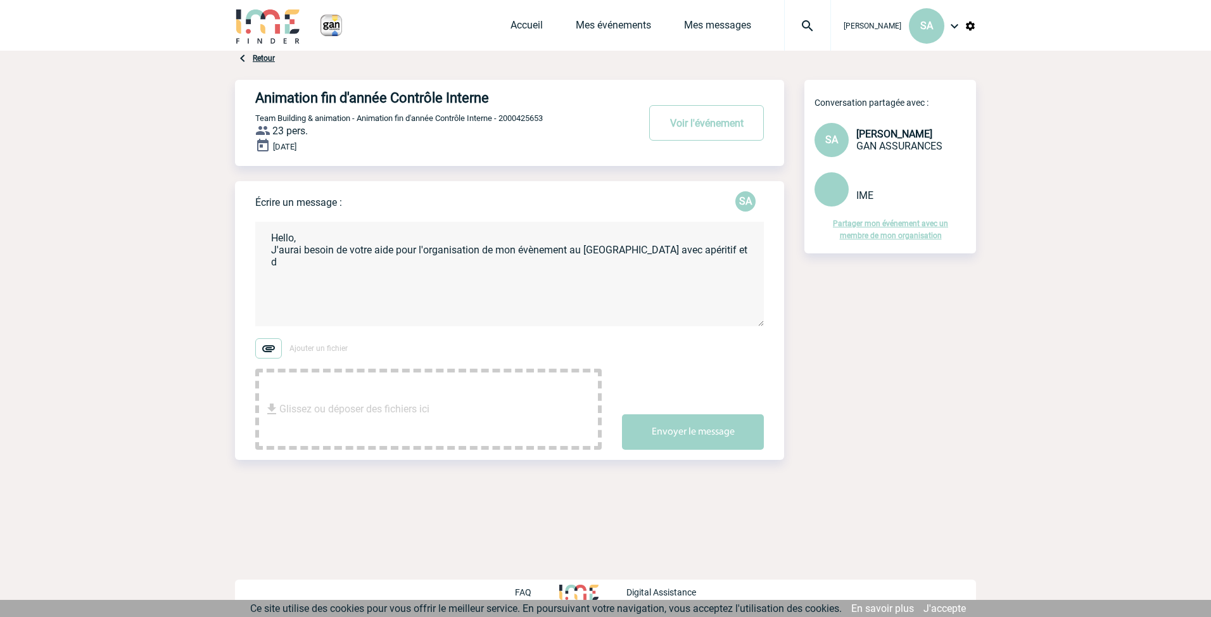
click at [739, 248] on textarea "Hello, J'aurai besoin de votre aide pour l'organisation de mon évènement au [GE…" at bounding box center [509, 274] width 509 height 105
click at [445, 274] on textarea "Hello, J'aurai besoin de votre aide pour l'organisation de mon évènement au [GE…" at bounding box center [509, 274] width 509 height 105
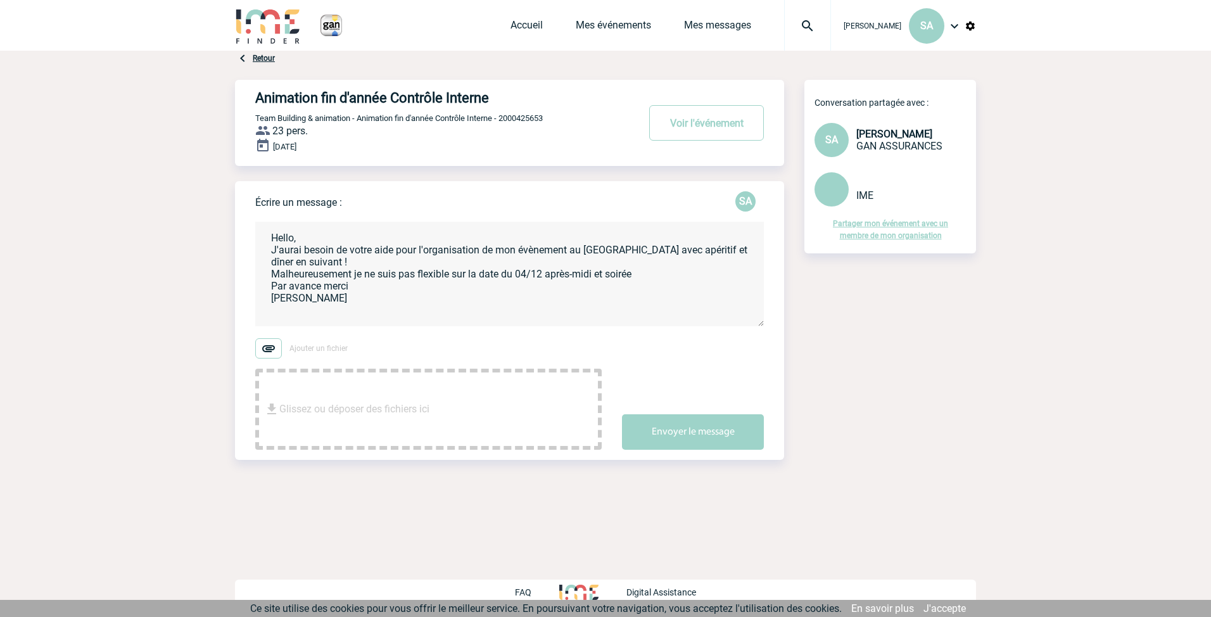
drag, startPoint x: 681, startPoint y: 433, endPoint x: 417, endPoint y: 321, distance: 286.4
click at [454, 329] on form "Hello, J'aurai besoin de votre aide pour l'organisation de mon évènement au [GE…" at bounding box center [519, 328] width 529 height 241
click at [416, 319] on textarea "Hello, J'aurai besoin de votre aide pour l'organisation de mon évènement au [GE…" at bounding box center [509, 274] width 509 height 105
click at [309, 239] on textarea "Hello, J'aurai besoin de votre aide pour l'organisation de mon évènement au [GE…" at bounding box center [509, 274] width 509 height 105
click at [446, 289] on textarea "Hello la Team IME, J'aurai besoin de votre aide pour l'organisation de mon évèn…" at bounding box center [509, 274] width 509 height 105
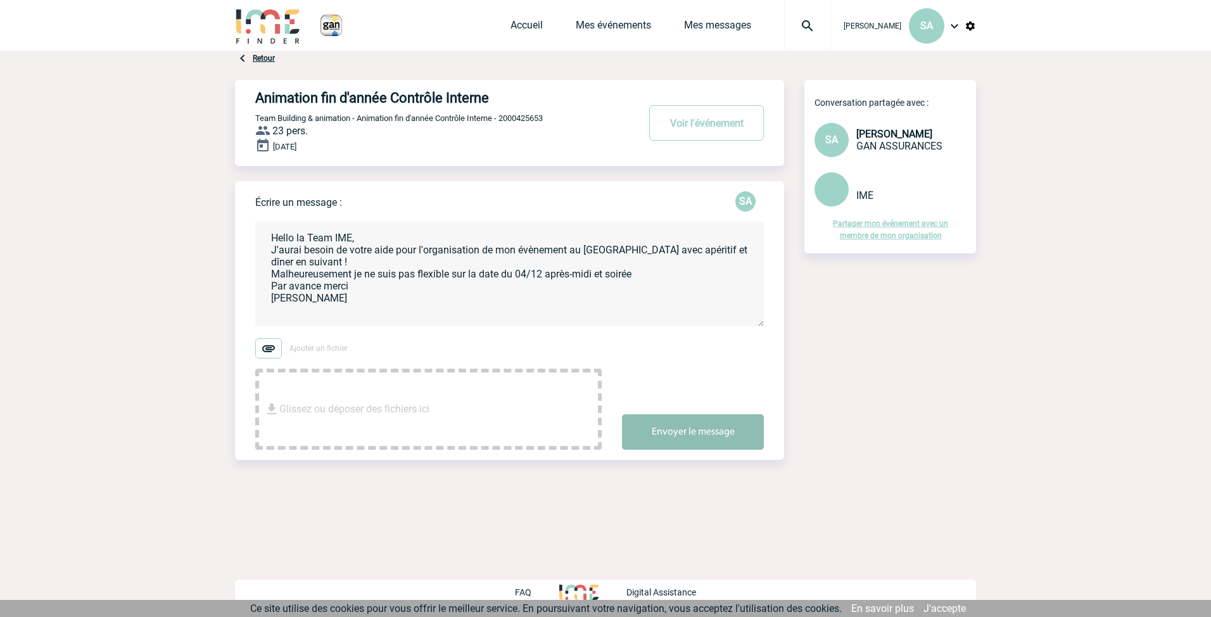
type textarea "Hello la Team IME, J'aurai besoin de votre aide pour l'organisation de mon évèn…"
click at [695, 431] on button "Envoyer le message" at bounding box center [693, 431] width 142 height 35
